Goal: Task Accomplishment & Management: Use online tool/utility

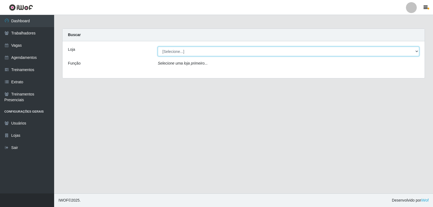
drag, startPoint x: 222, startPoint y: 49, endPoint x: 222, endPoint y: 55, distance: 6.0
click at [222, 50] on select "[Selecione...] Leite Clan - [GEOGRAPHIC_DATA]" at bounding box center [289, 51] width 262 height 9
select select "452"
click at [158, 47] on select "[Selecione...] Leite Clan - [GEOGRAPHIC_DATA]" at bounding box center [289, 51] width 262 height 9
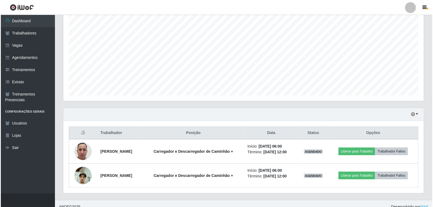
scroll to position [105, 0]
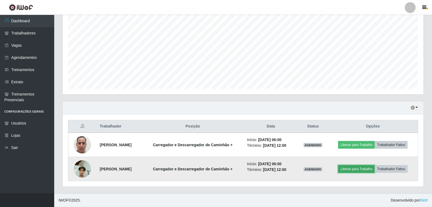
click at [361, 167] on button "Liberar para Trabalho" at bounding box center [356, 169] width 37 height 8
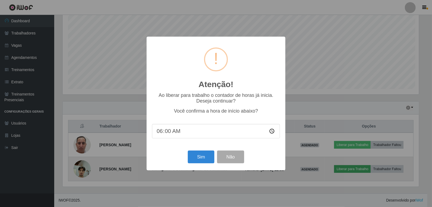
scroll to position [112, 357]
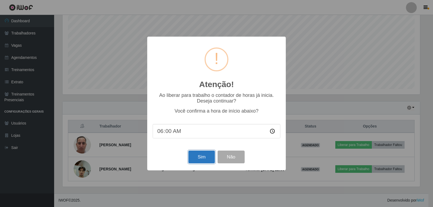
click at [193, 155] on button "Sim" at bounding box center [201, 156] width 26 height 13
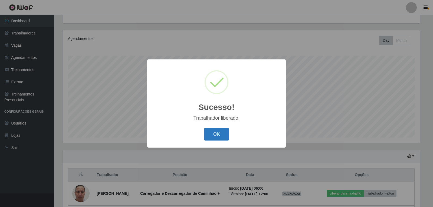
click at [218, 136] on button "OK" at bounding box center [216, 134] width 25 height 13
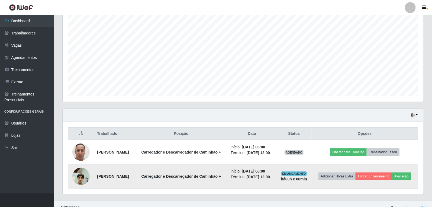
scroll to position [105, 0]
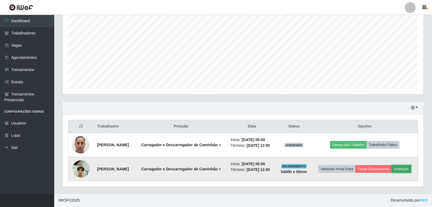
click at [401, 170] on button "Avaliação" at bounding box center [401, 169] width 19 height 8
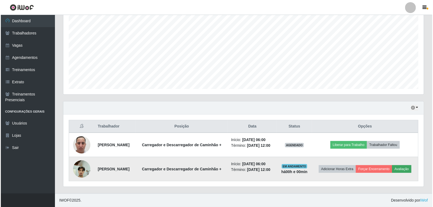
scroll to position [112, 357]
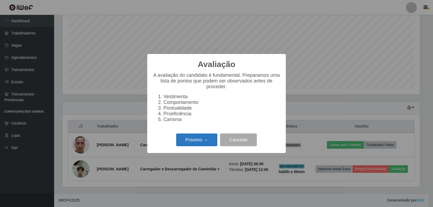
click at [196, 140] on button "Próximo →" at bounding box center [196, 139] width 41 height 13
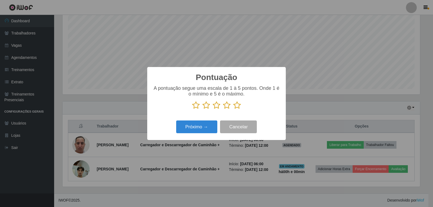
scroll to position [270682, 270436]
click at [236, 105] on icon at bounding box center [237, 105] width 8 height 8
click at [233, 109] on input "radio" at bounding box center [233, 109] width 0 height 0
click at [204, 126] on button "Próximo →" at bounding box center [196, 126] width 41 height 13
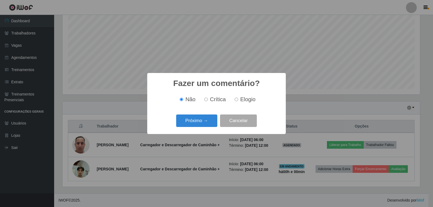
click at [237, 101] on input "Elogio" at bounding box center [237, 99] width 4 height 4
radio input "true"
click at [204, 118] on button "Próximo →" at bounding box center [196, 120] width 41 height 13
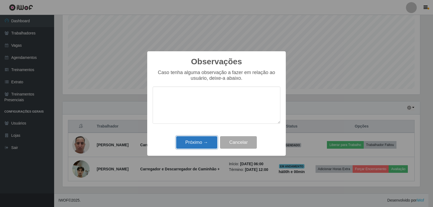
click at [192, 137] on button "Próximo →" at bounding box center [196, 142] width 41 height 13
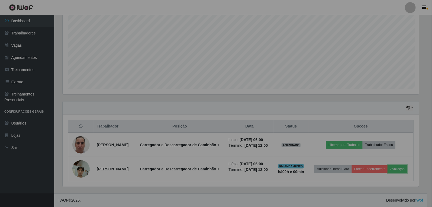
scroll to position [112, 361]
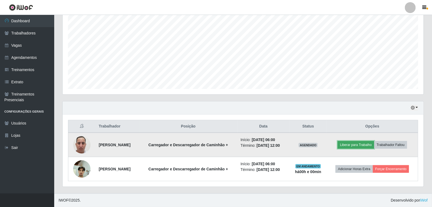
click at [354, 147] on button "Liberar para Trabalho" at bounding box center [355, 145] width 37 height 8
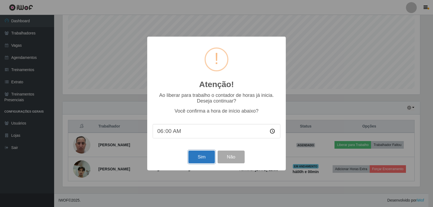
click at [198, 163] on button "Sim" at bounding box center [201, 156] width 26 height 13
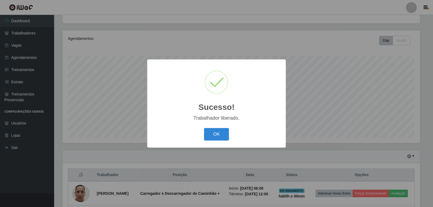
click at [204, 128] on button "OK" at bounding box center [216, 134] width 25 height 13
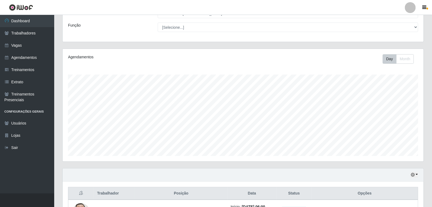
scroll to position [105, 0]
